Goal: Transaction & Acquisition: Purchase product/service

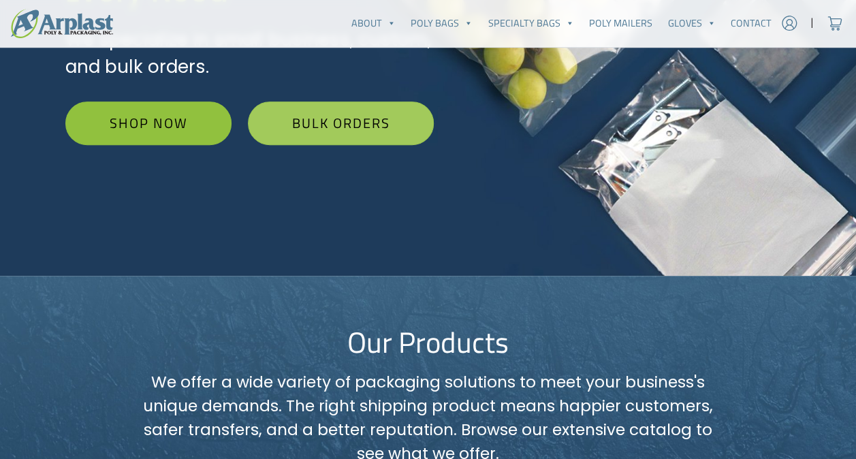
scroll to position [273, 0]
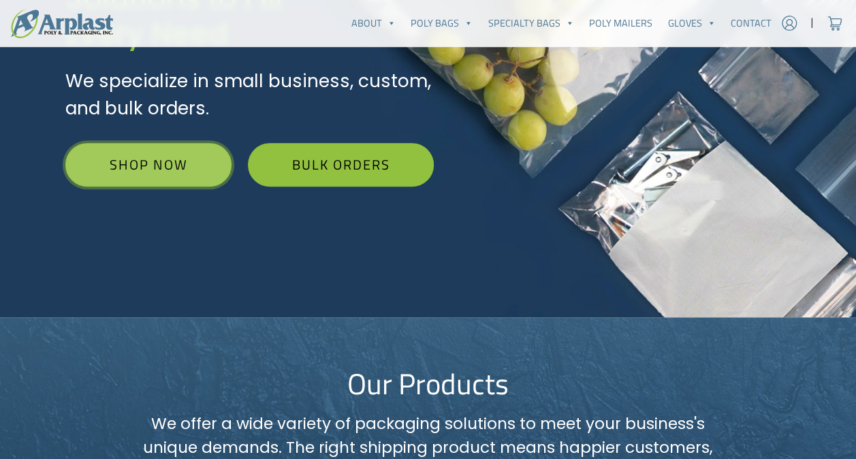
click at [184, 165] on link "Shop Now" at bounding box center [148, 165] width 166 height 44
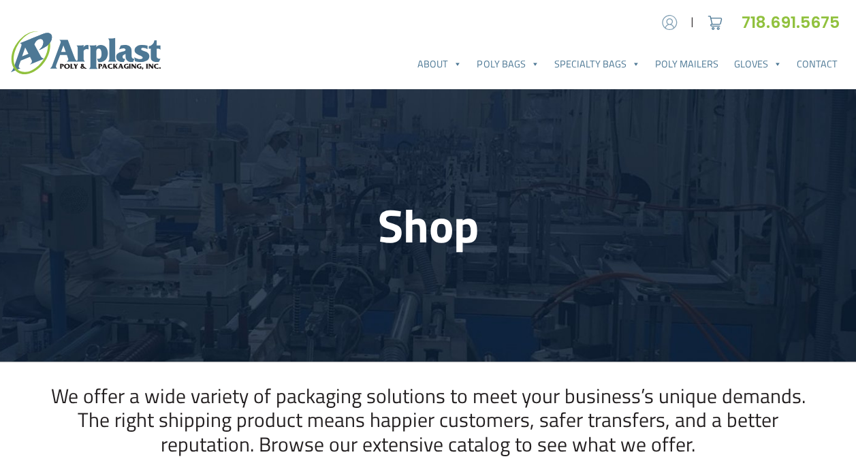
click at [672, 24] on img at bounding box center [670, 22] width 20 height 20
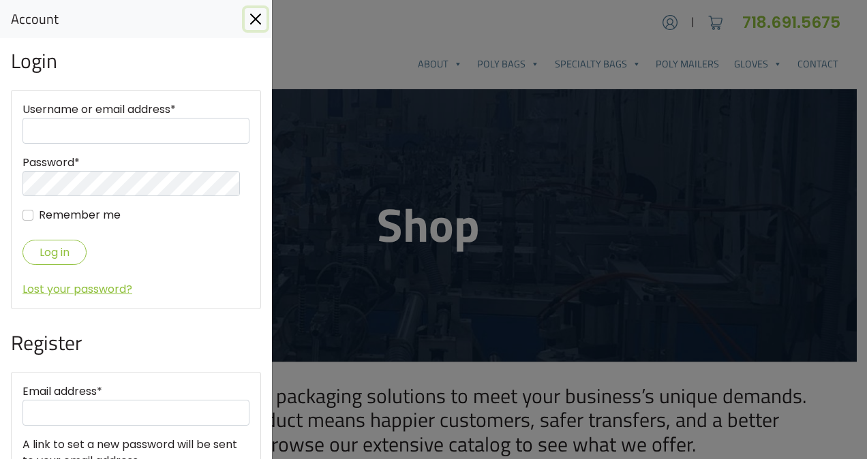
click at [260, 15] on button "Close" at bounding box center [256, 19] width 22 height 22
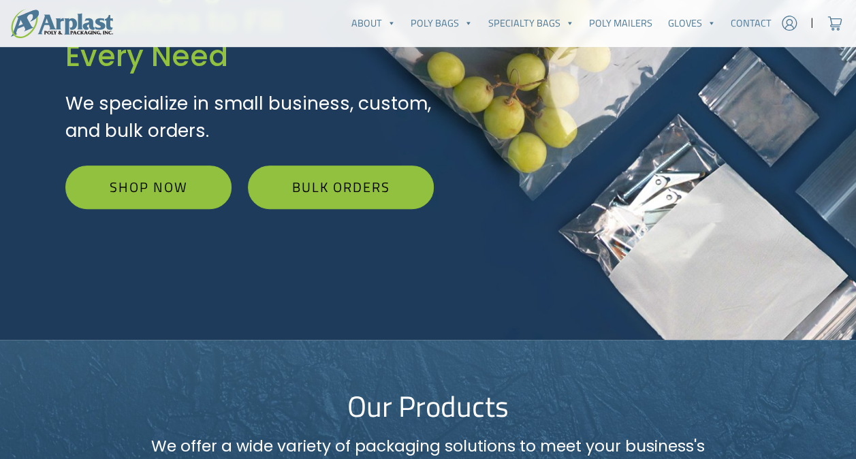
scroll to position [204, 0]
